Goal: Task Accomplishment & Management: Use online tool/utility

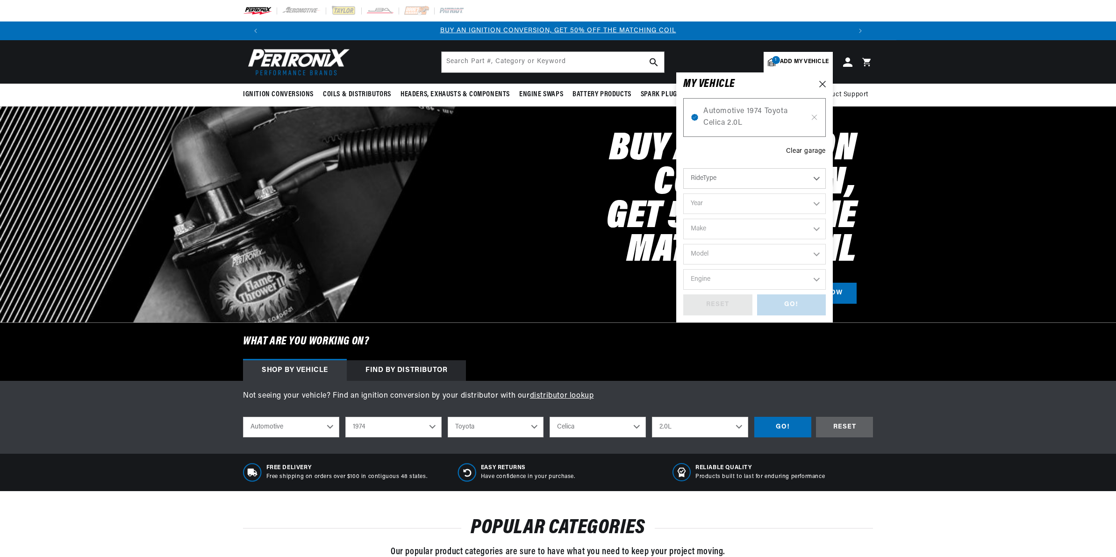
select select "1974"
select select "Toyota"
click at [813, 114] on icon at bounding box center [814, 117] width 8 height 7
select select "Year"
select select "Make"
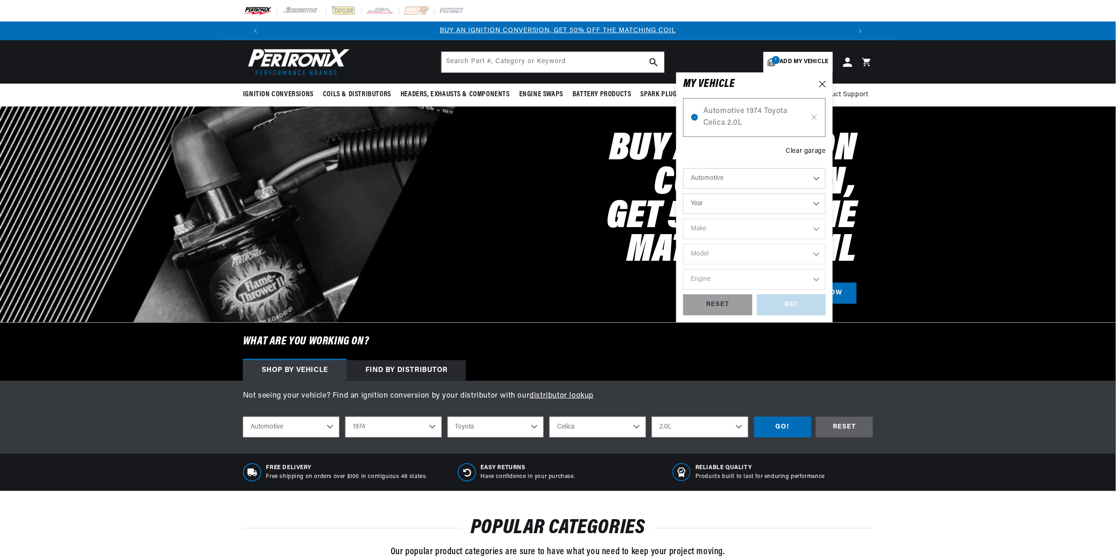
select select "Model"
select select "Engine"
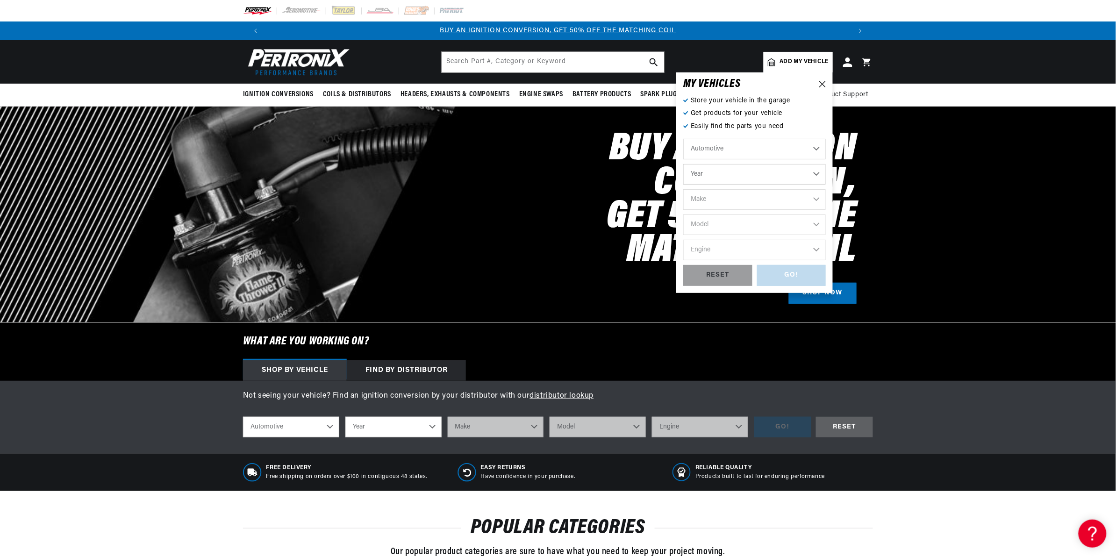
click at [734, 147] on select "Automotive Agricultural Industrial Marine Motorcycle" at bounding box center [754, 149] width 142 height 21
click at [683, 139] on select "Automotive Agricultural Industrial Marine Motorcycle" at bounding box center [754, 149] width 142 height 21
select select "Agricultural"
click at [732, 173] on select "Year [DATE] 1965 1964 1960 1959 1958 1957 1939 1938 1937" at bounding box center [754, 174] width 142 height 21
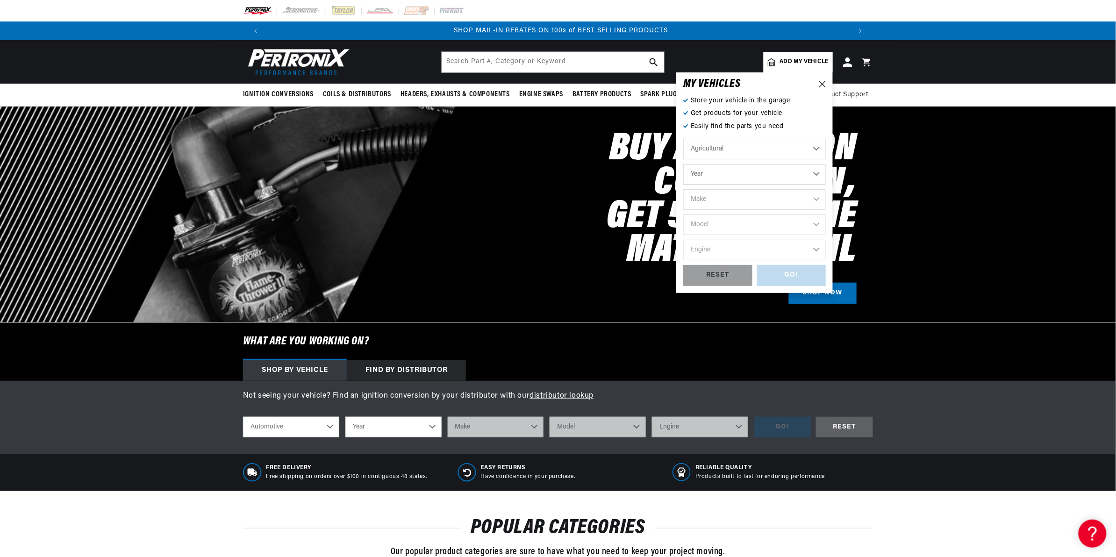
click at [625, 195] on h2 "Buy an Ignition Conversion, Get 50% off the Matching Coil" at bounding box center [656, 200] width 399 height 135
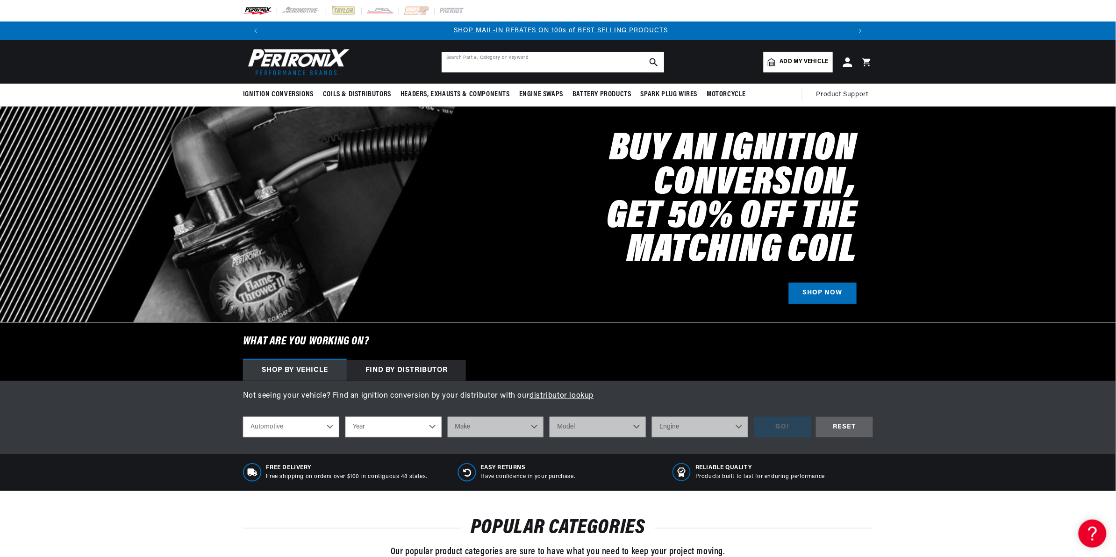
click at [543, 58] on input "text" at bounding box center [552, 62] width 222 height 21
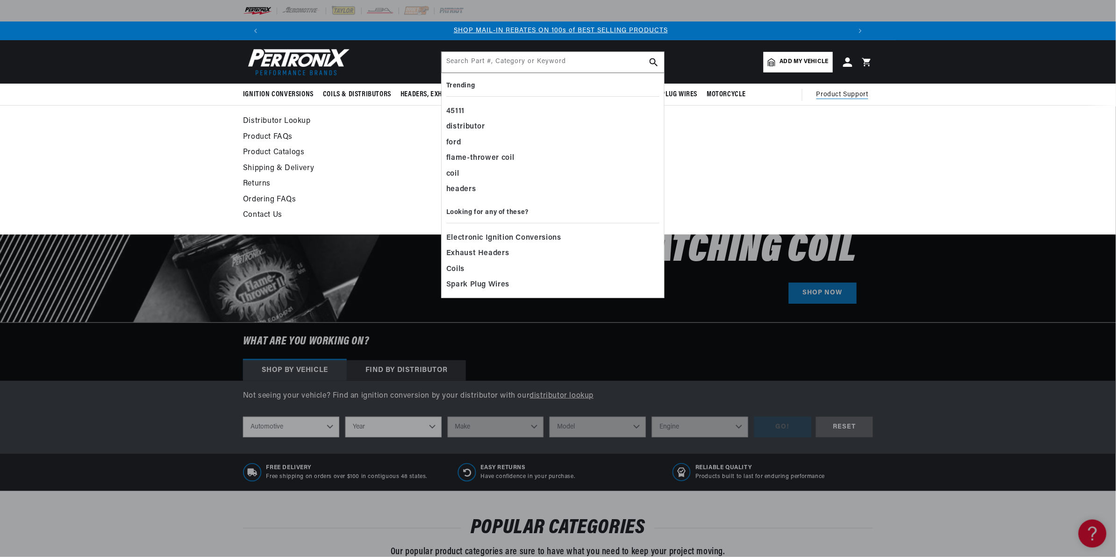
click at [840, 88] on summary "Product Support" at bounding box center [844, 95] width 57 height 22
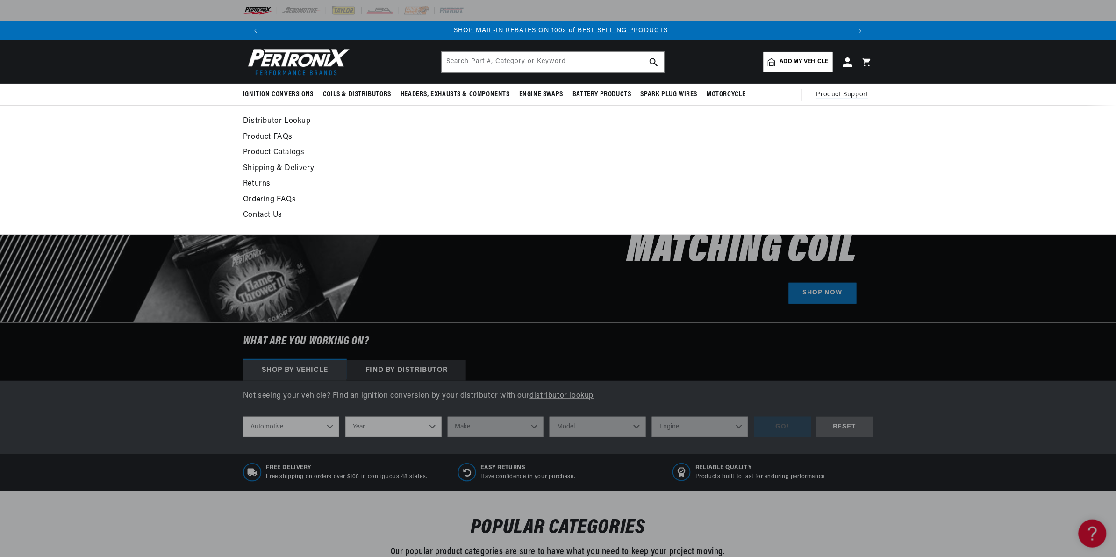
click at [302, 122] on link "Distributor Lookup" at bounding box center [472, 121] width 459 height 13
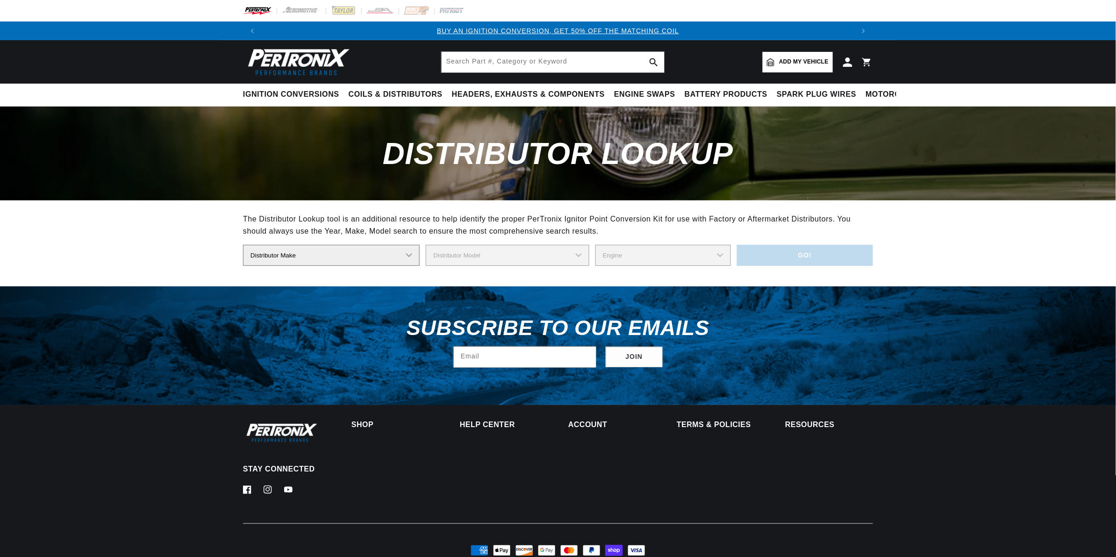
click at [395, 257] on select "Distributor Make Accel Aldon Autolite Bosch Century Chrysler Clark Colt Contine…" at bounding box center [331, 255] width 177 height 21
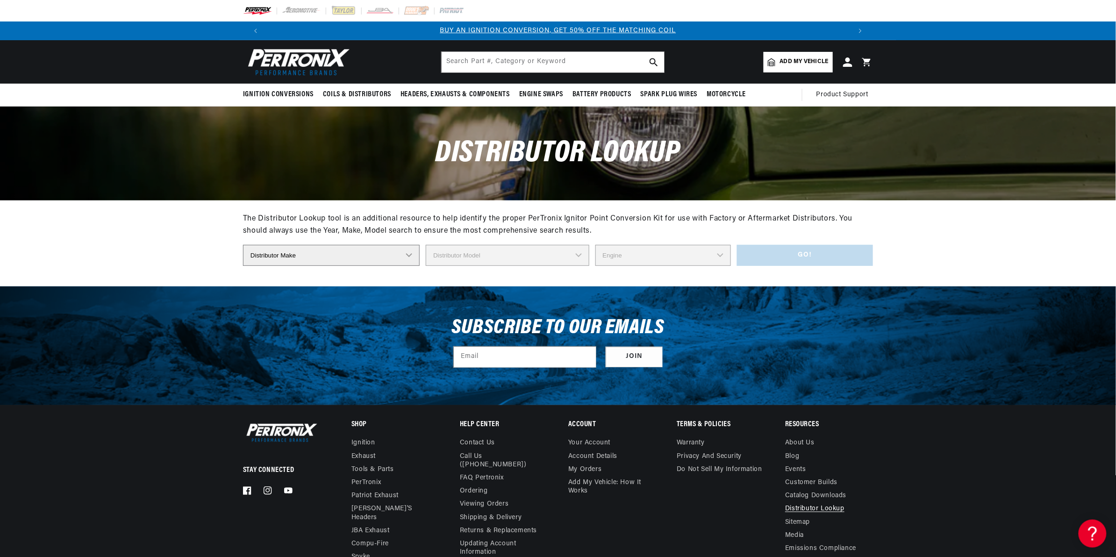
select select "Lucas"
click at [243, 245] on select "Distributor Make Accel Aldon Autolite Bosch Century Chrysler Clark Colt Contine…" at bounding box center [331, 255] width 177 height 21
click at [503, 255] on select "Distributor Model 4379 40328 40427 40640 41276 41278 41298 41311 41318 41325 41…" at bounding box center [507, 255] width 165 height 21
drag, startPoint x: 496, startPoint y: 267, endPoint x: 499, endPoint y: 311, distance: 44.0
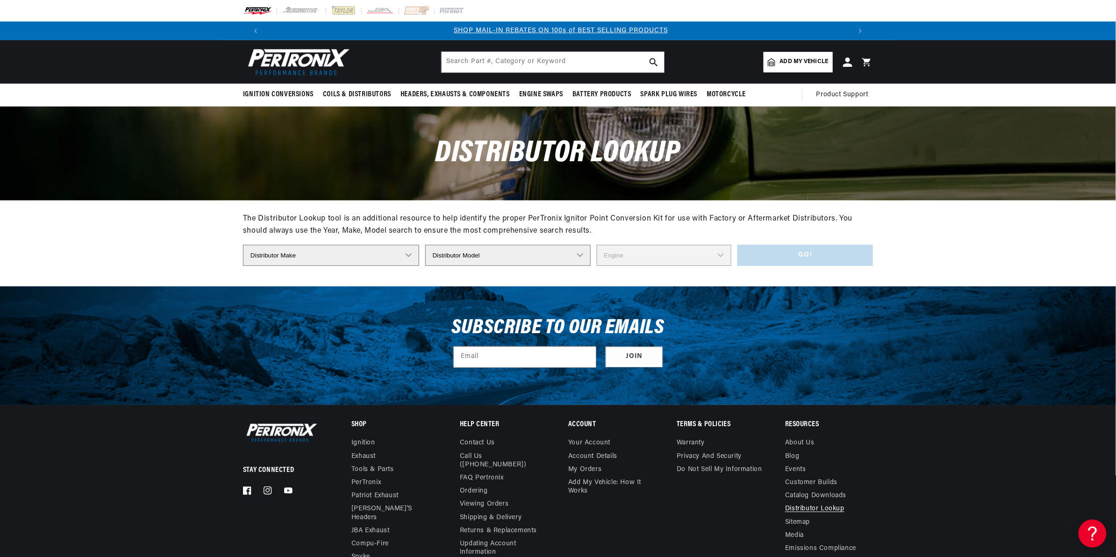
click at [500, 313] on body "Skip to content Your cart Your cart is empty Get the right parts the first time…" at bounding box center [558, 335] width 1116 height 670
click at [480, 261] on select "Distributor Model 4379 40328 40427 40640 41276 41278 41298 41311 41318 41325 41…" at bounding box center [507, 255] width 165 height 21
